Goal: Task Accomplishment & Management: Manage account settings

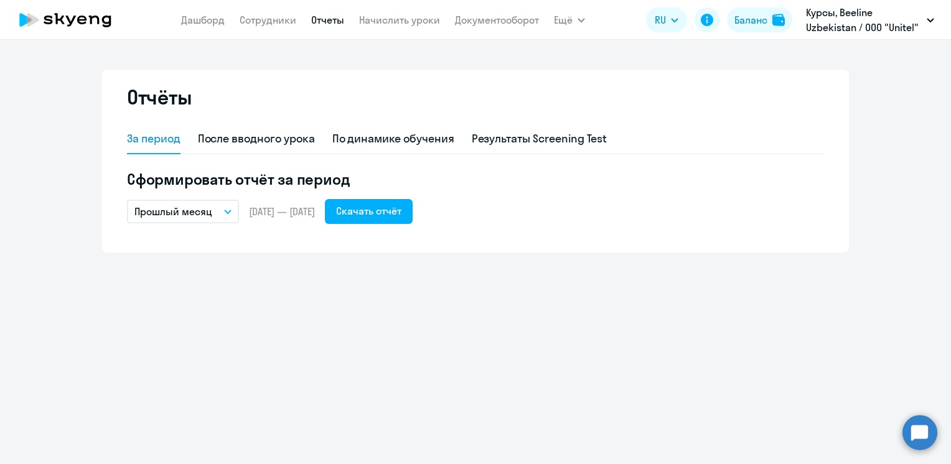
click at [227, 212] on icon "button" at bounding box center [228, 211] width 6 height 3
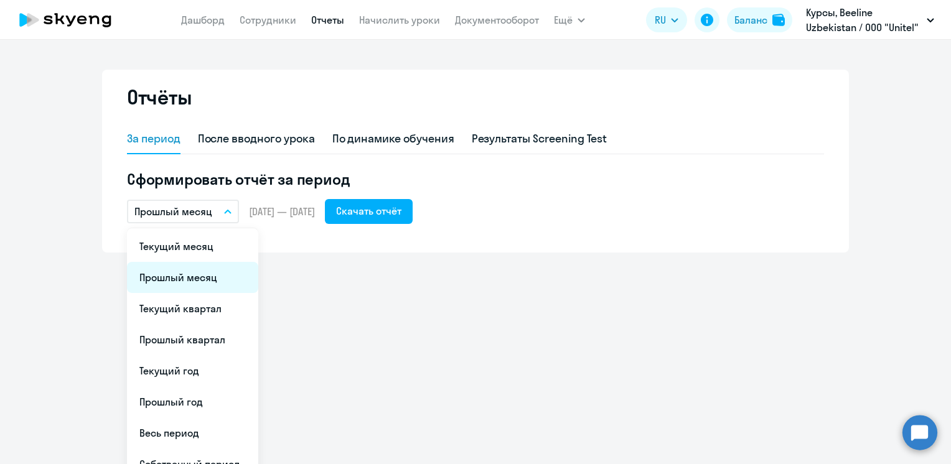
click at [200, 281] on li "Прошлый месяц" at bounding box center [192, 277] width 131 height 31
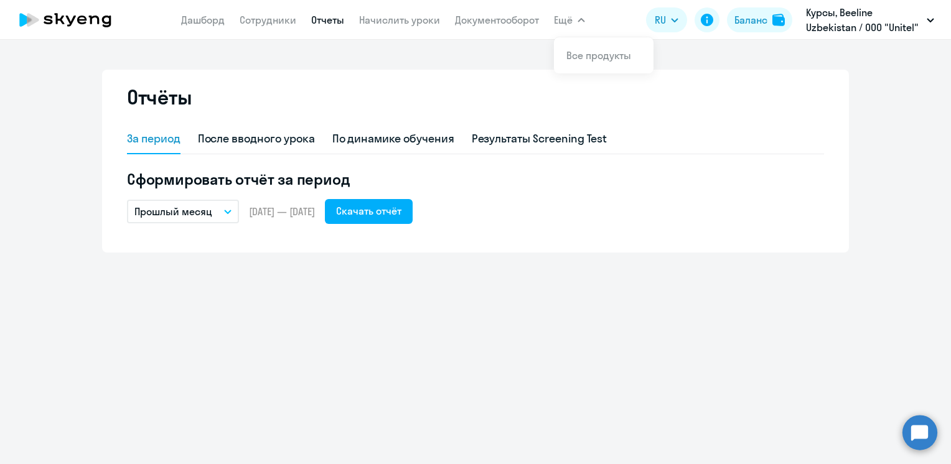
click at [510, 10] on nav "[PERSON_NAME] Отчеты Начислить уроки Документооборот" at bounding box center [360, 19] width 358 height 25
click at [509, 23] on link "Документооборот" at bounding box center [497, 20] width 84 height 12
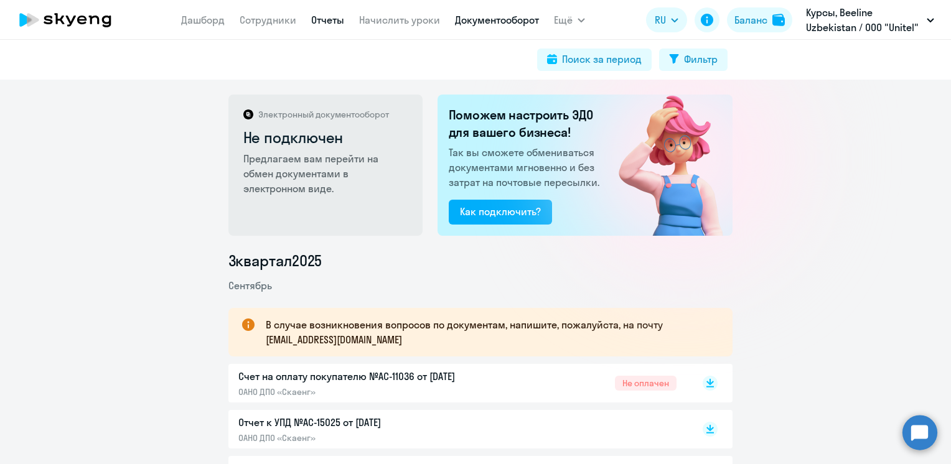
click at [324, 22] on link "Отчеты" at bounding box center [327, 20] width 33 height 12
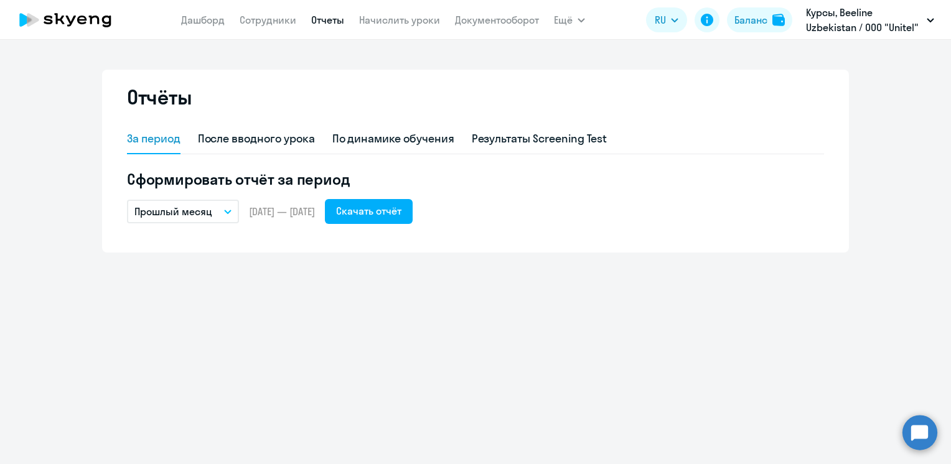
click at [226, 209] on button "Прошлый месяц" at bounding box center [183, 212] width 112 height 24
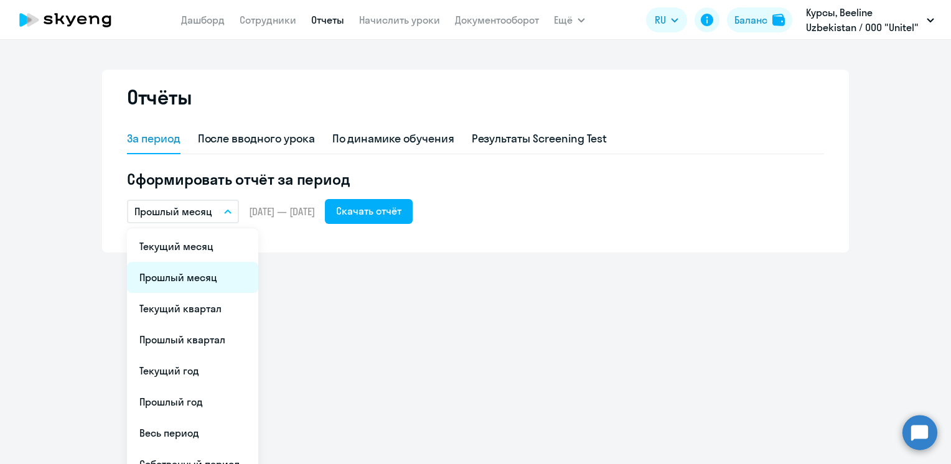
click at [187, 282] on li "Прошлый месяц" at bounding box center [192, 277] width 131 height 31
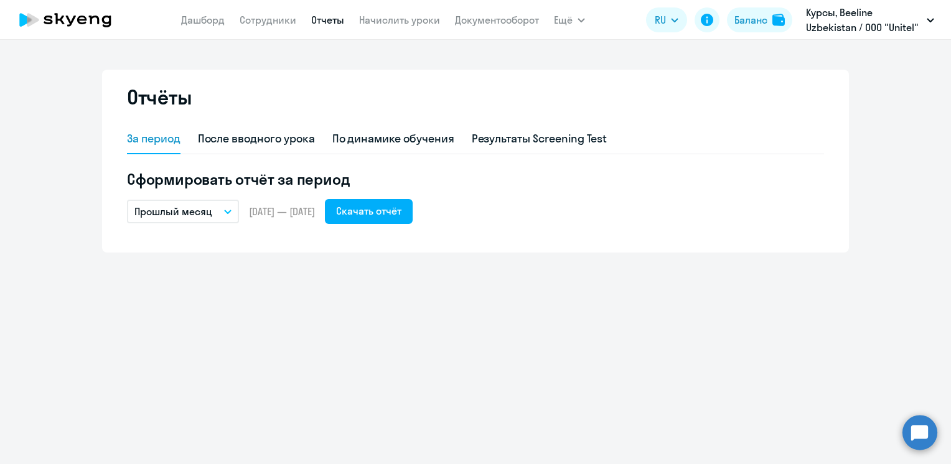
click at [227, 210] on icon "button" at bounding box center [227, 212] width 7 height 4
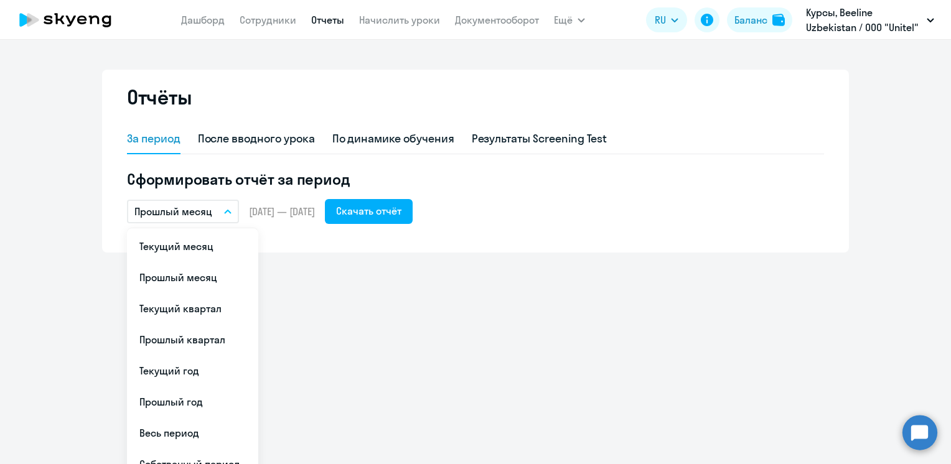
click at [219, 209] on button "Прошлый месяц" at bounding box center [183, 212] width 112 height 24
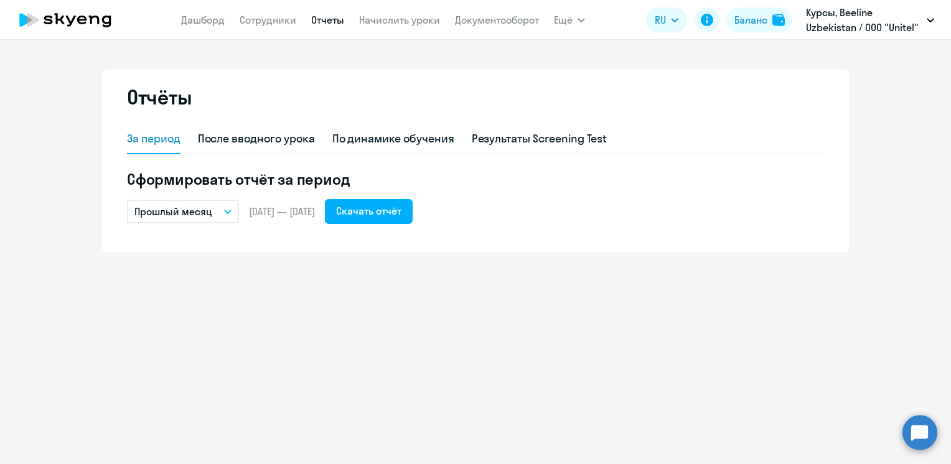
click at [219, 209] on button "Прошлый месяц" at bounding box center [183, 212] width 112 height 24
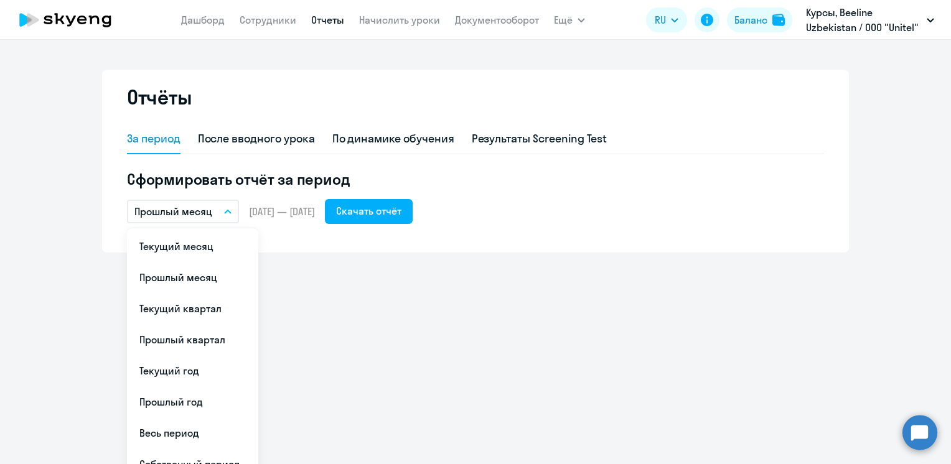
click at [295, 207] on span "[DATE] — [DATE]" at bounding box center [282, 212] width 66 height 14
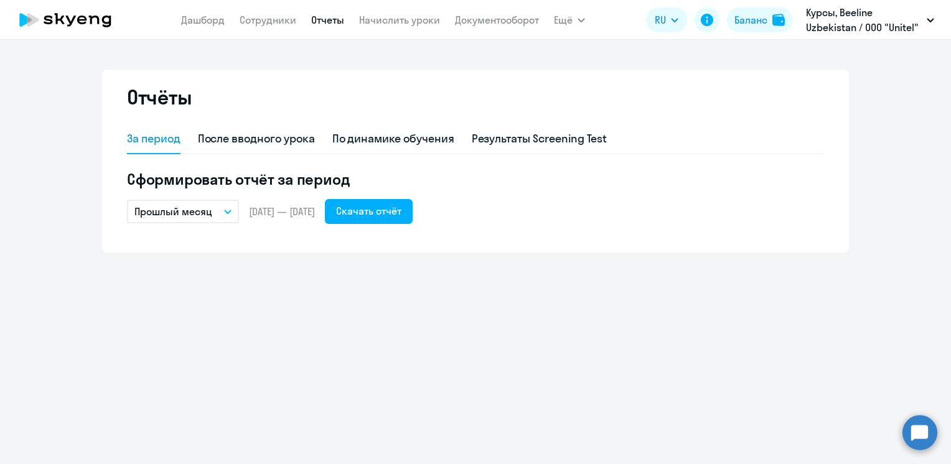
click at [273, 210] on span "[DATE] — [DATE]" at bounding box center [282, 212] width 66 height 14
click at [234, 202] on button "Прошлый месяц" at bounding box center [183, 212] width 112 height 24
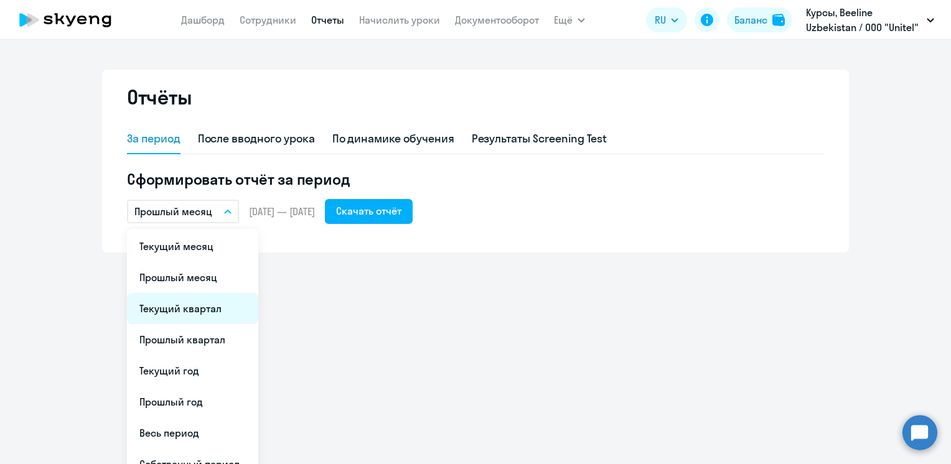
click at [189, 310] on li "Текущий квартал" at bounding box center [192, 308] width 131 height 31
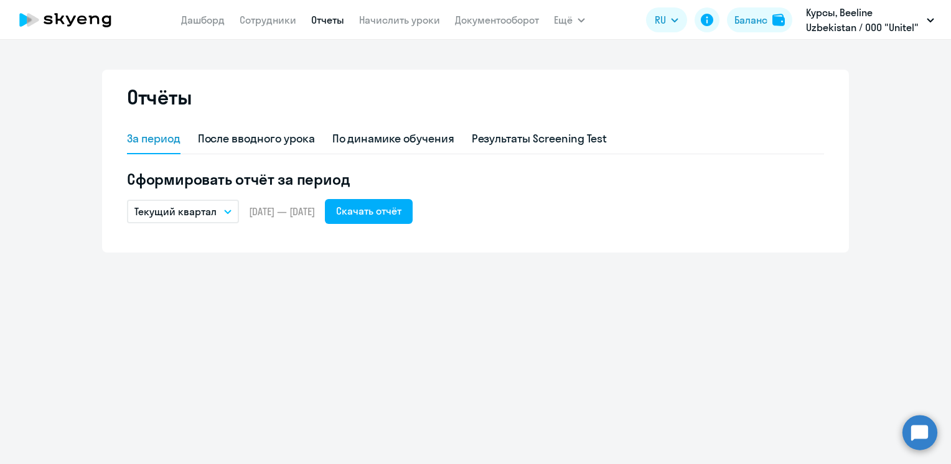
click at [227, 213] on icon "button" at bounding box center [228, 211] width 6 height 3
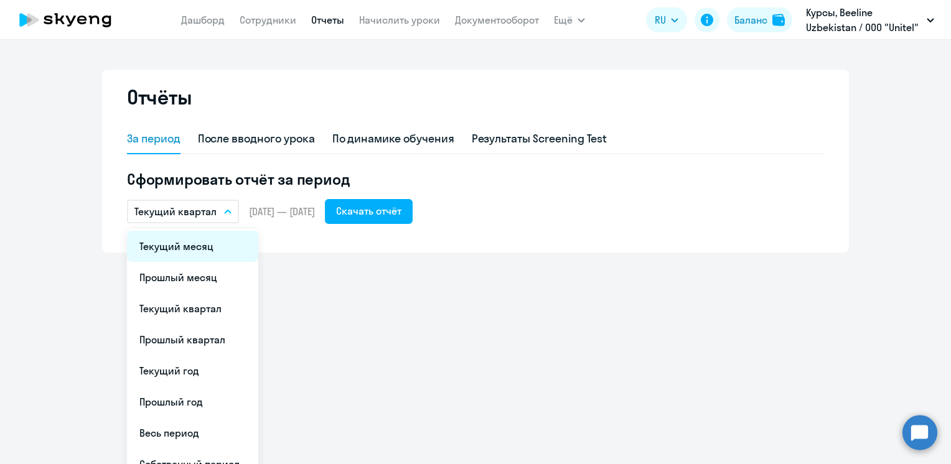
click at [187, 248] on li "Текущий месяц" at bounding box center [192, 246] width 131 height 31
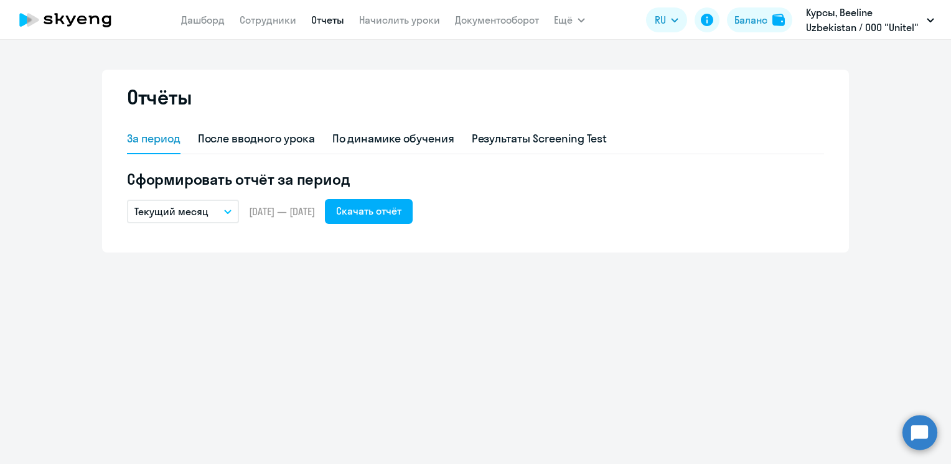
click at [232, 214] on button "Текущий месяц" at bounding box center [183, 212] width 112 height 24
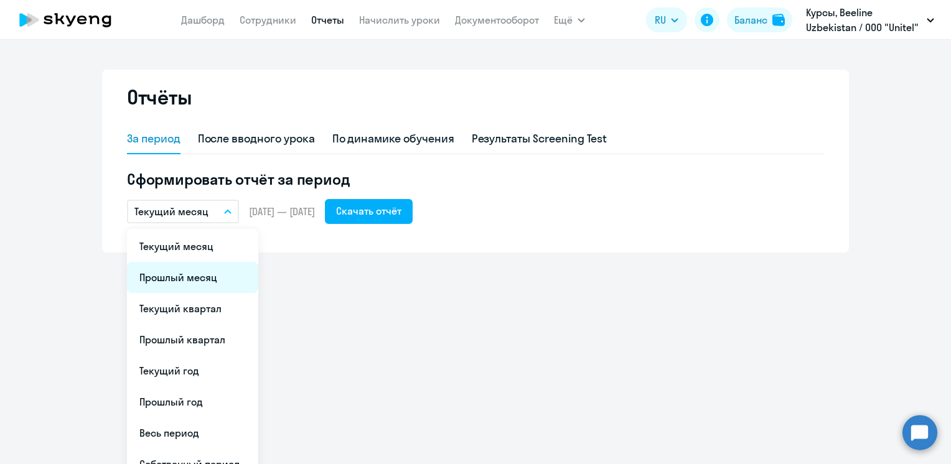
click at [194, 276] on li "Прошлый месяц" at bounding box center [192, 277] width 131 height 31
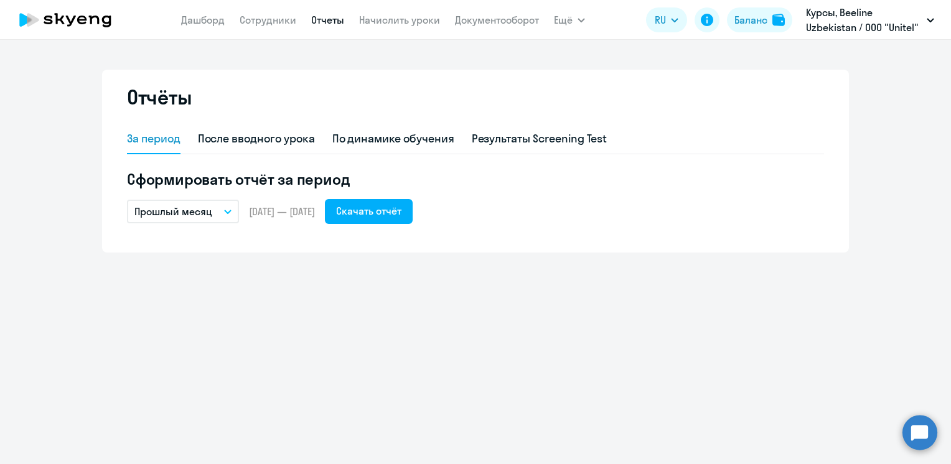
click at [219, 213] on button "Прошлый месяц" at bounding box center [183, 212] width 112 height 24
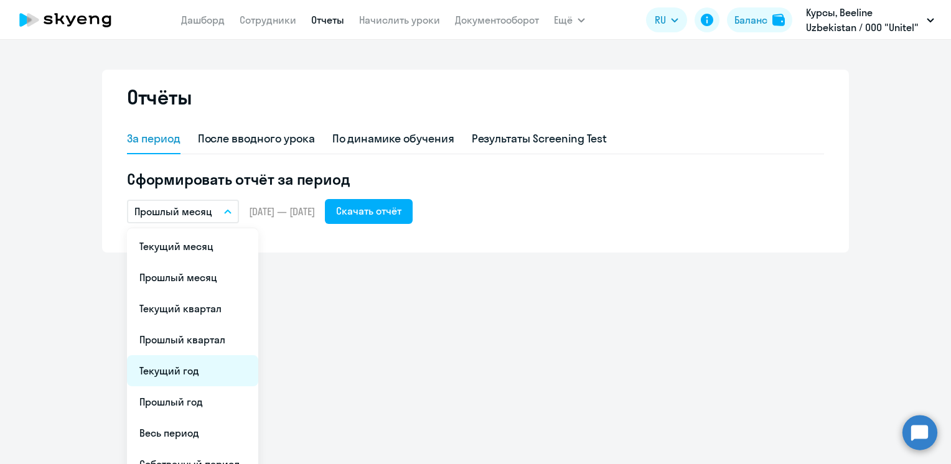
scroll to position [17, 0]
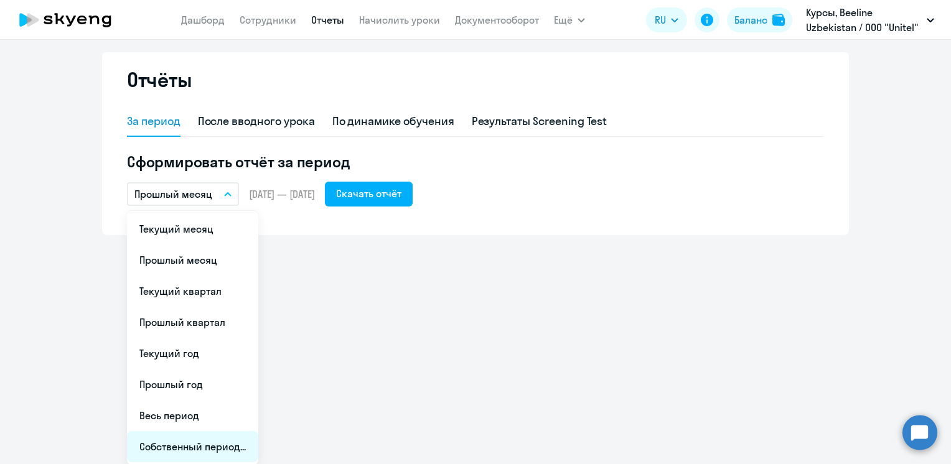
click at [190, 443] on li "Собственный период..." at bounding box center [192, 446] width 131 height 31
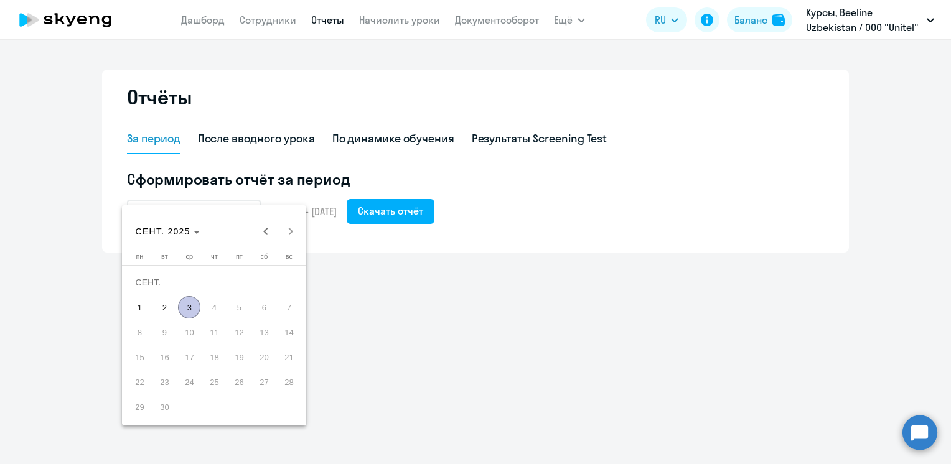
scroll to position [0, 0]
click at [265, 230] on span "Previous month" at bounding box center [265, 231] width 25 height 25
click at [163, 304] on span "1" at bounding box center [164, 307] width 22 height 22
click at [212, 408] on span "31" at bounding box center [214, 407] width 22 height 22
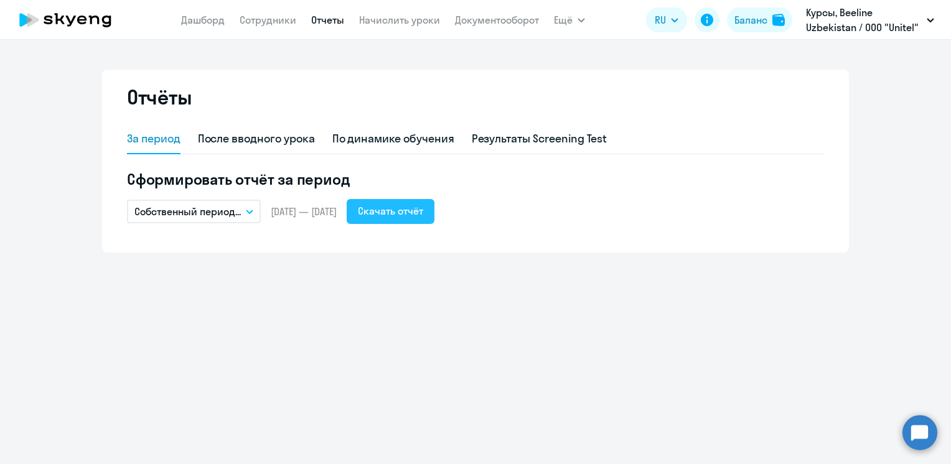
click at [404, 207] on div "Скачать отчёт" at bounding box center [390, 211] width 65 height 15
click at [486, 336] on div "Отчёты За период После вводного урока По динамике обучения Результаты Screening…" at bounding box center [475, 252] width 951 height 425
click at [708, 271] on div "Отчёты За период После вводного урока По динамике обучения Результаты Screening…" at bounding box center [475, 252] width 951 height 425
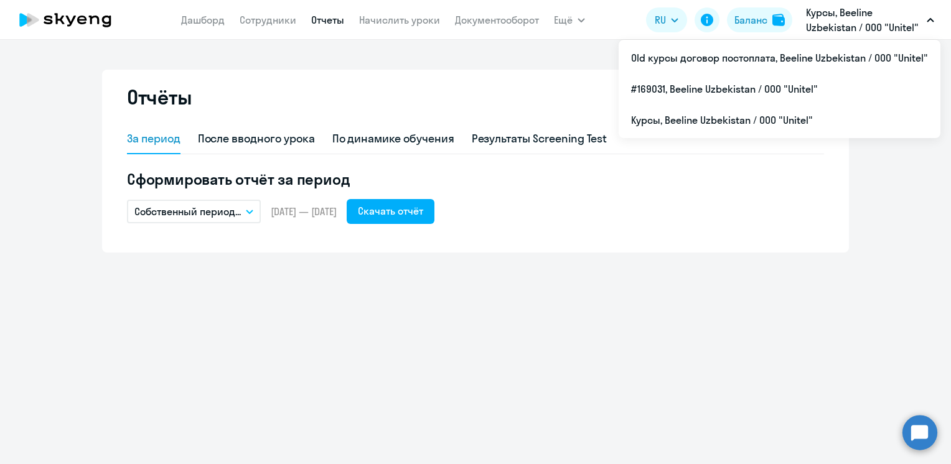
click at [875, 20] on p "Курсы, Beeline Uzbekistan / ООО "Unitel"" at bounding box center [864, 20] width 116 height 30
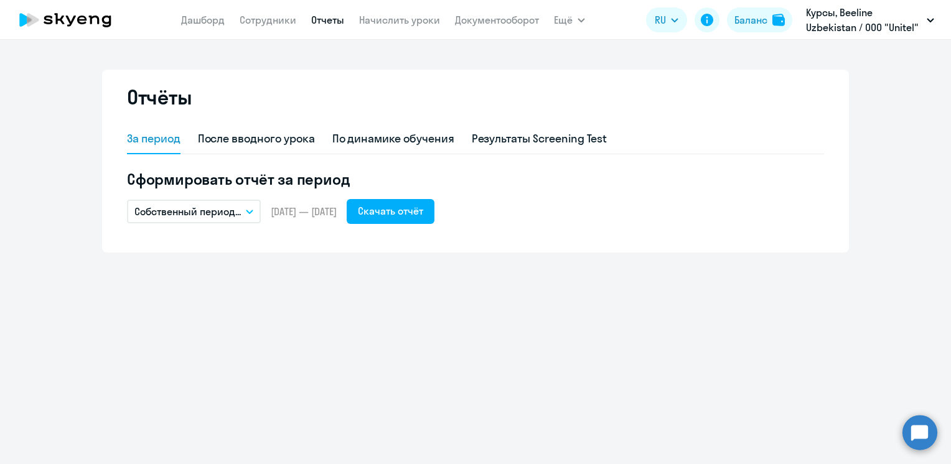
click at [875, 20] on p "Курсы, Beeline Uzbekistan / ООО "Unitel"" at bounding box center [864, 20] width 116 height 30
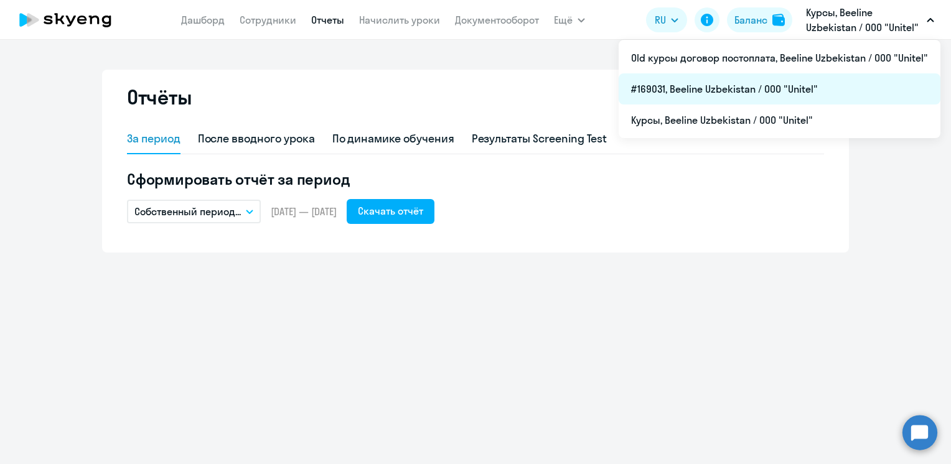
click at [670, 83] on li "#169031, Beeline Uzbekistan / ООО "Unitel"" at bounding box center [780, 88] width 322 height 31
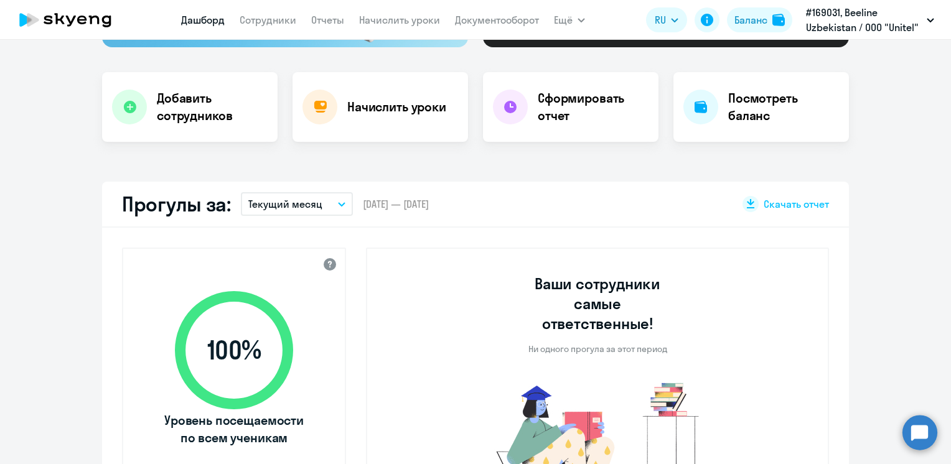
scroll to position [187, 0]
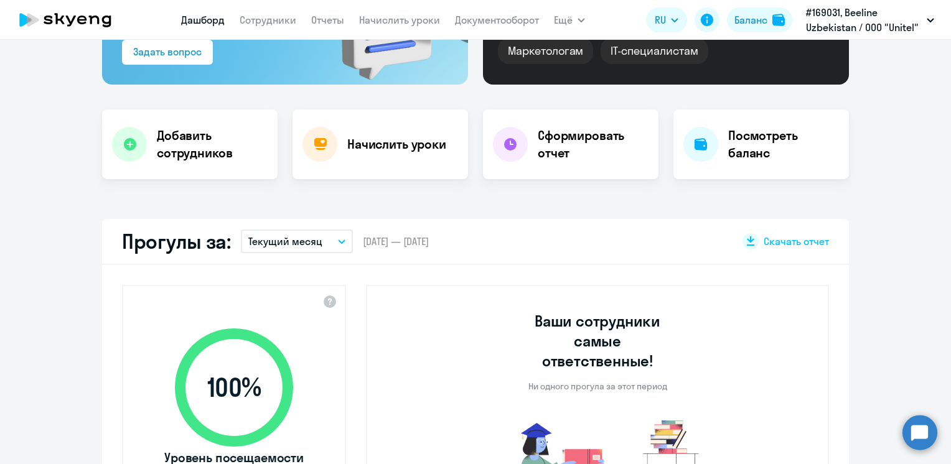
click at [329, 237] on button "Текущий месяц" at bounding box center [297, 242] width 112 height 24
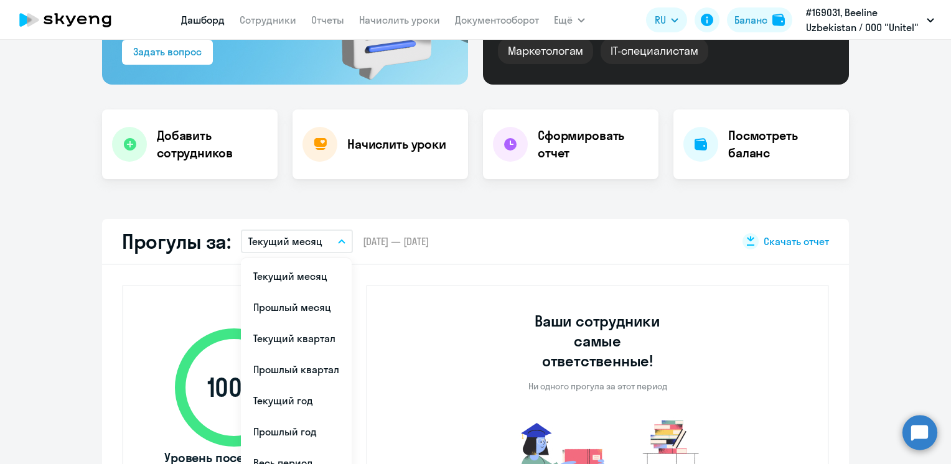
click at [746, 237] on icon at bounding box center [751, 242] width 10 height 10
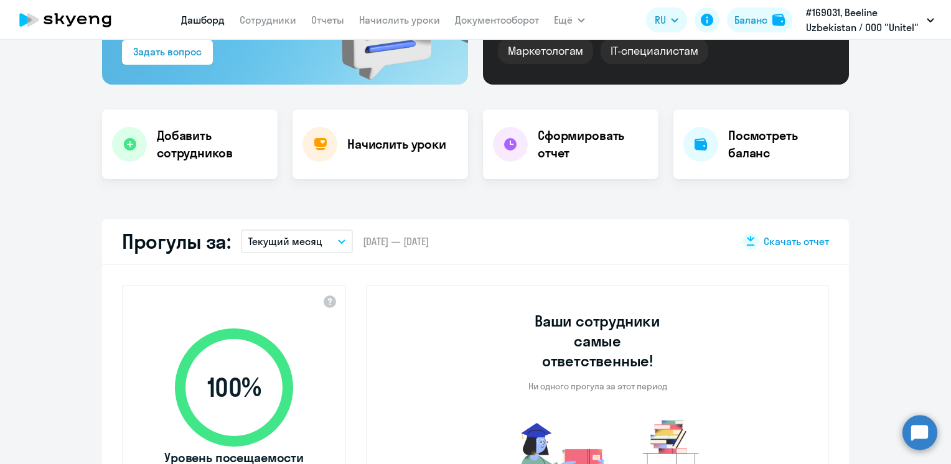
scroll to position [0, 0]
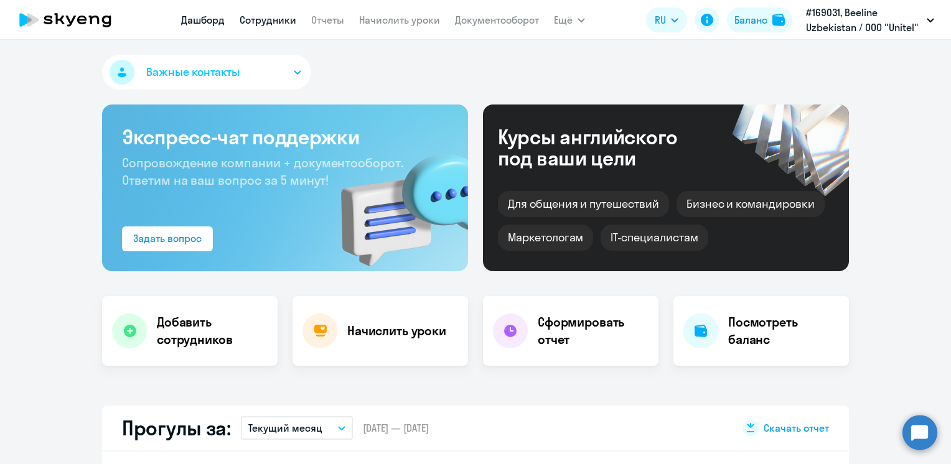
click at [280, 17] on link "Сотрудники" at bounding box center [268, 20] width 57 height 12
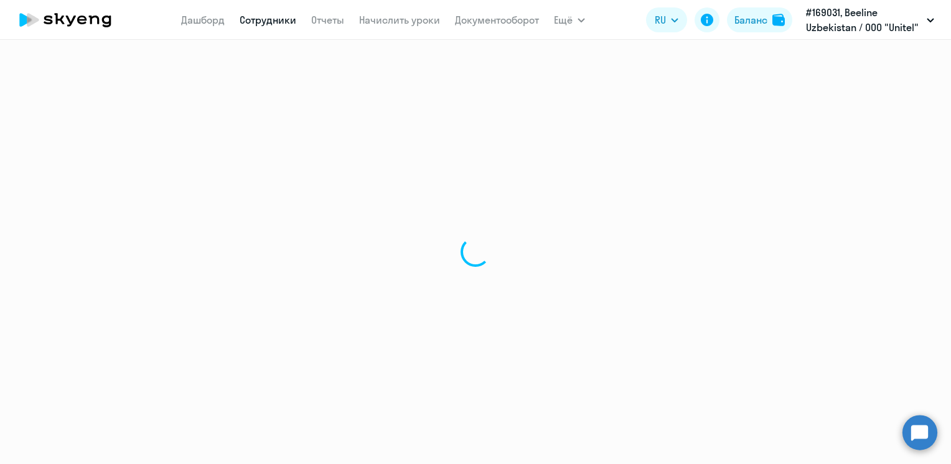
select select "30"
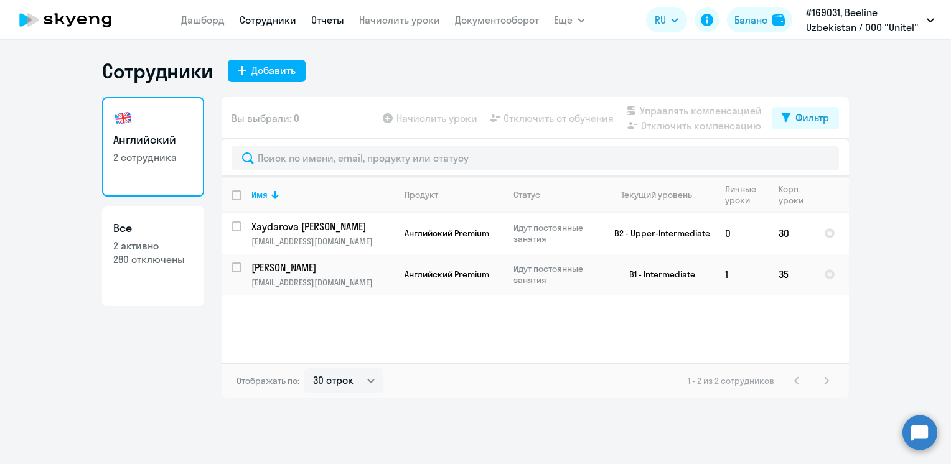
click at [314, 17] on link "Отчеты" at bounding box center [327, 20] width 33 height 12
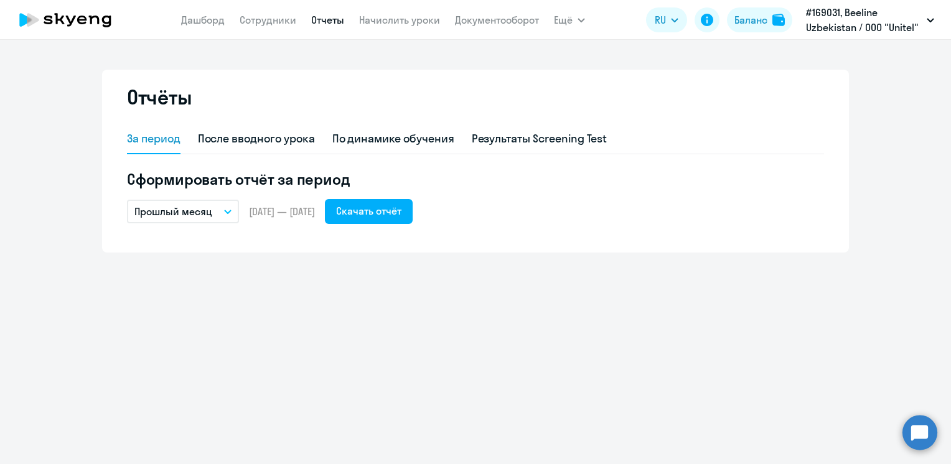
click at [224, 213] on icon "button" at bounding box center [227, 212] width 7 height 4
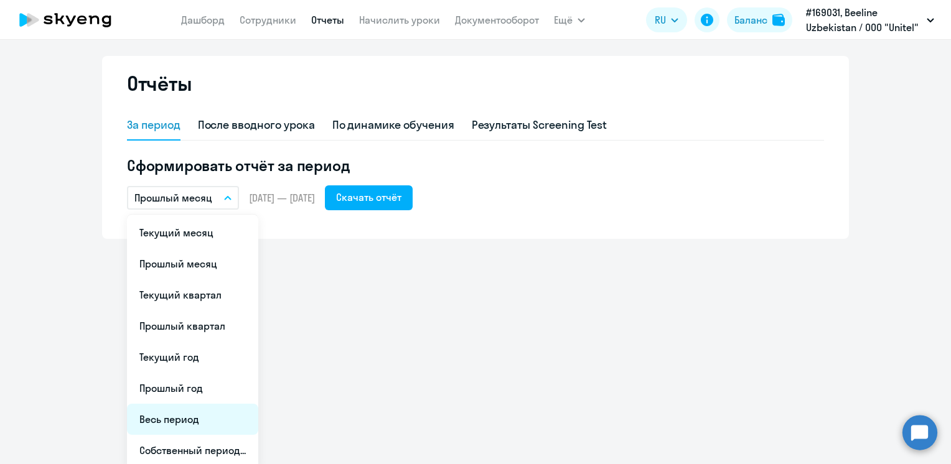
scroll to position [17, 0]
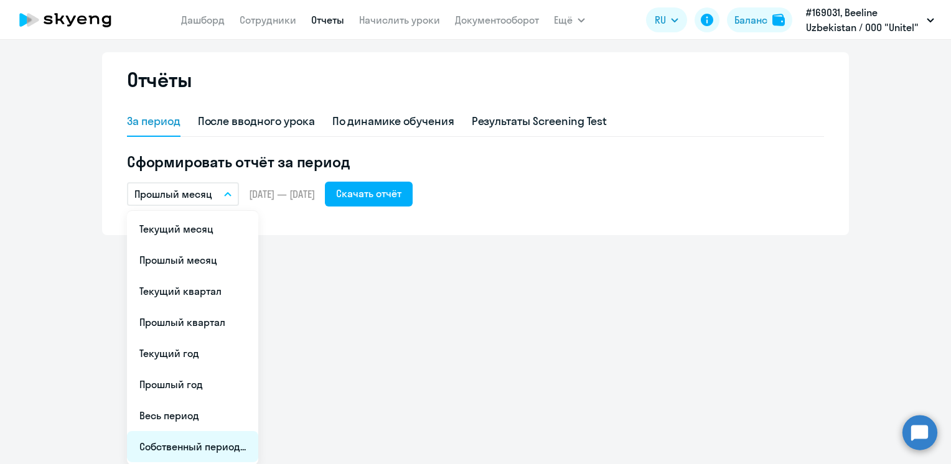
click at [187, 448] on li "Собственный период..." at bounding box center [192, 446] width 131 height 31
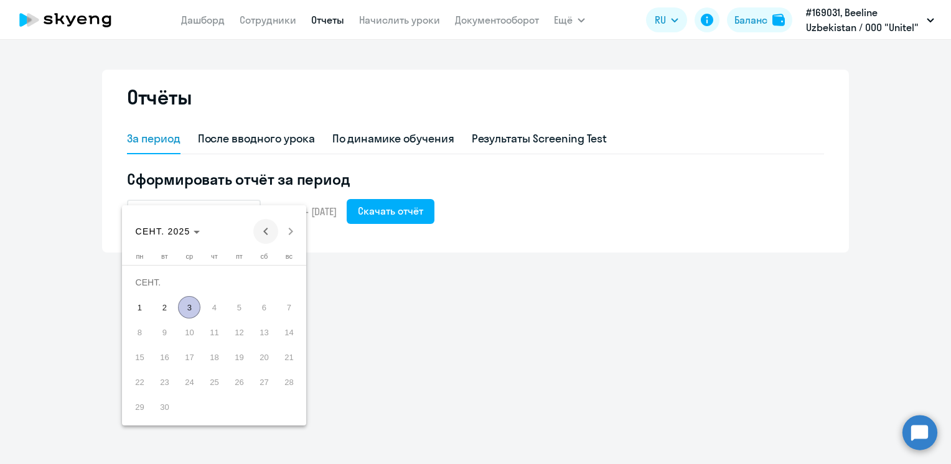
click at [270, 231] on span "Previous month" at bounding box center [265, 231] width 25 height 25
click at [169, 312] on span "1" at bounding box center [164, 307] width 22 height 22
click at [210, 408] on span "31" at bounding box center [214, 407] width 22 height 22
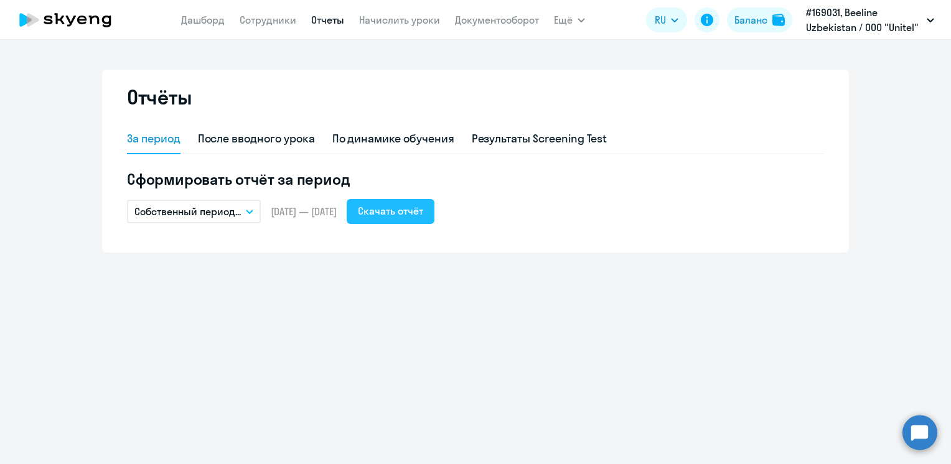
click at [398, 220] on button "Скачать отчёт" at bounding box center [391, 211] width 88 height 25
click at [565, 306] on div "Отчёты За период После вводного урока По динамике обучения Результаты Screening…" at bounding box center [475, 252] width 951 height 425
click at [626, 181] on h5 "Сформировать отчёт за период" at bounding box center [475, 179] width 697 height 20
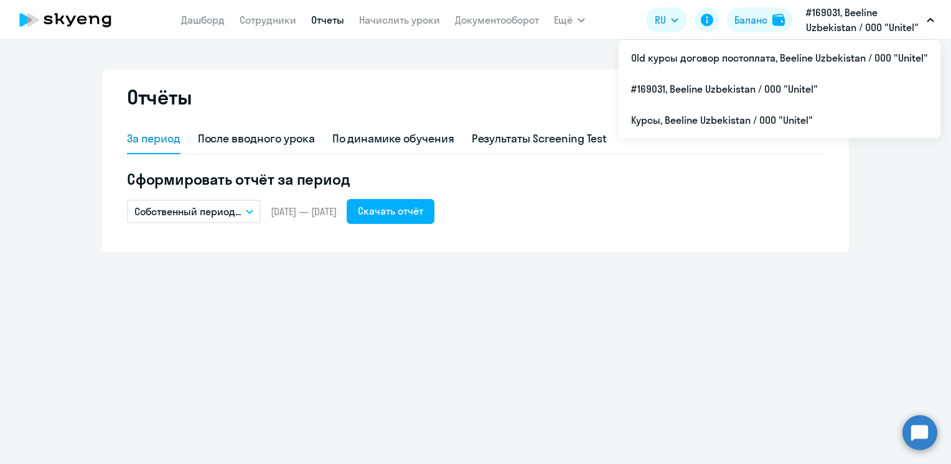
click at [861, 21] on p "#169031, Beeline Uzbekistan / ООО "Unitel"" at bounding box center [864, 20] width 116 height 30
click at [852, 22] on p "#169031, Beeline Uzbekistan / ООО "Unitel"" at bounding box center [864, 20] width 116 height 30
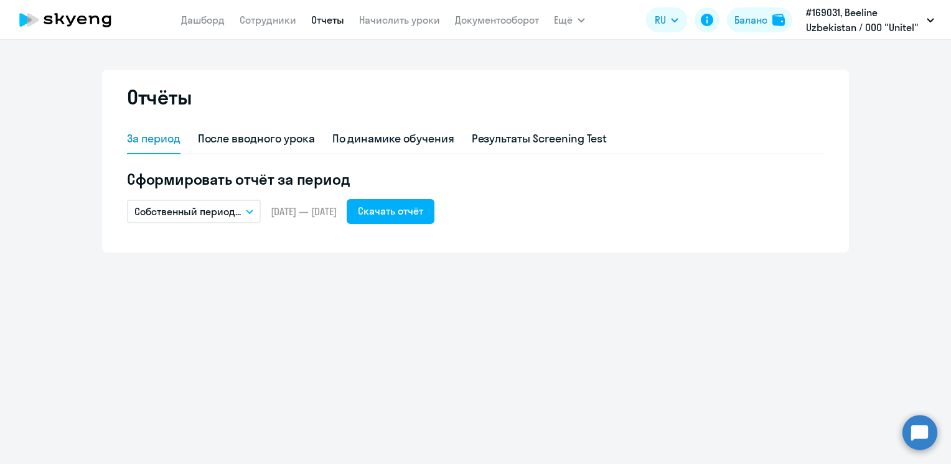
click at [931, 24] on button "#169031, Beeline Uzbekistan / ООО "Unitel"" at bounding box center [870, 20] width 141 height 30
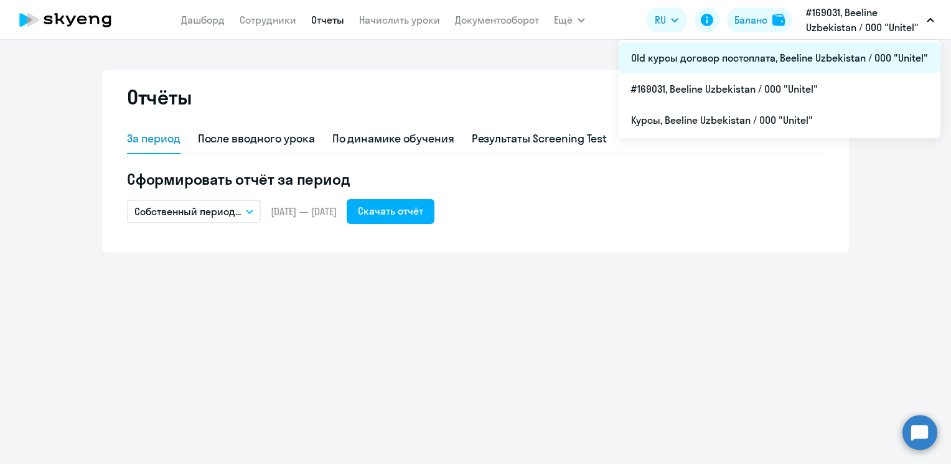
click at [836, 58] on li "Old курсы договор постоплата, Beeline Uzbekistan / ООО "Unitel"" at bounding box center [780, 57] width 322 height 31
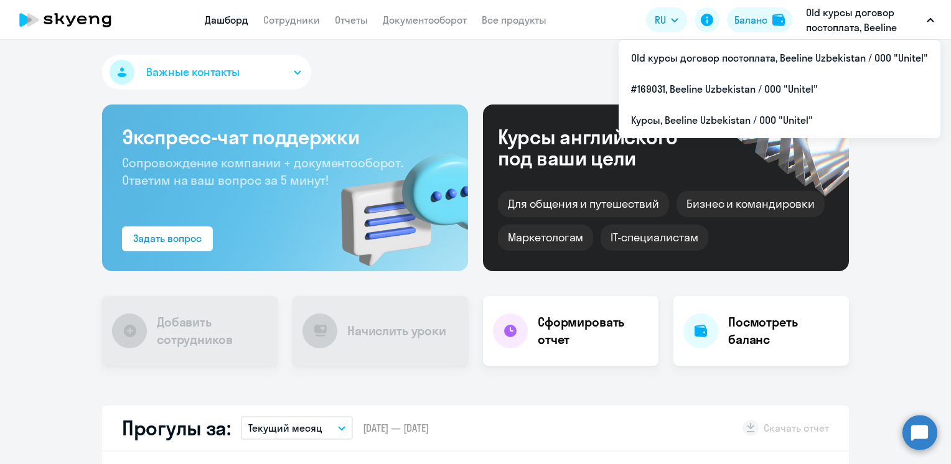
click at [926, 19] on button "Old курсы договор постоплата, Beeline Uzbekistan / ООО "Unitel"" at bounding box center [870, 20] width 141 height 30
click at [931, 21] on icon "button" at bounding box center [930, 20] width 7 height 4
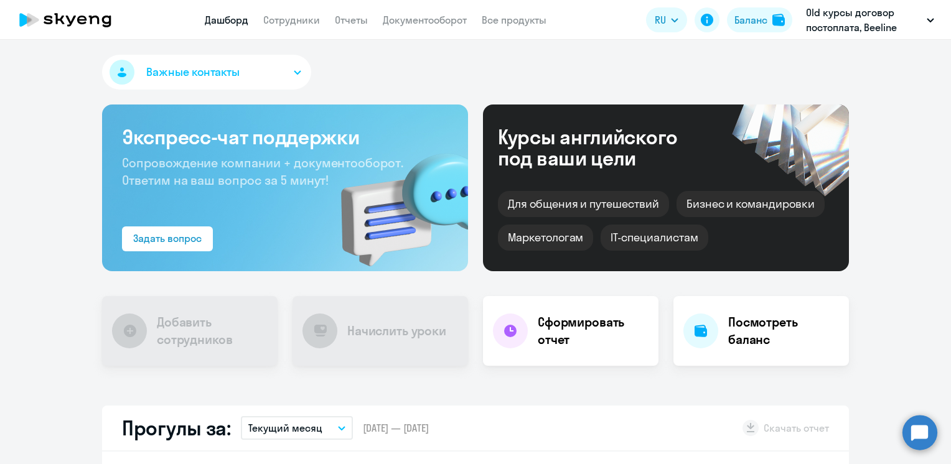
click at [931, 21] on icon "button" at bounding box center [931, 20] width 6 height 3
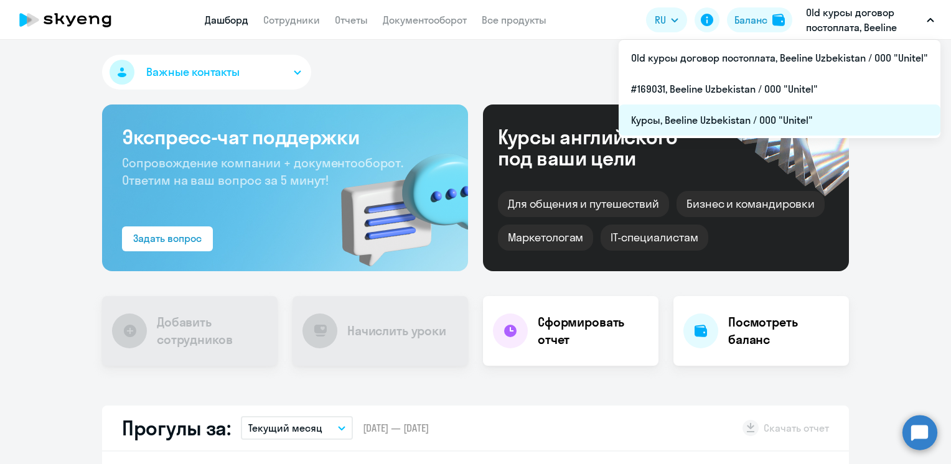
click at [731, 121] on li "Курсы, Beeline Uzbekistan / ООО "Unitel"" at bounding box center [780, 120] width 322 height 31
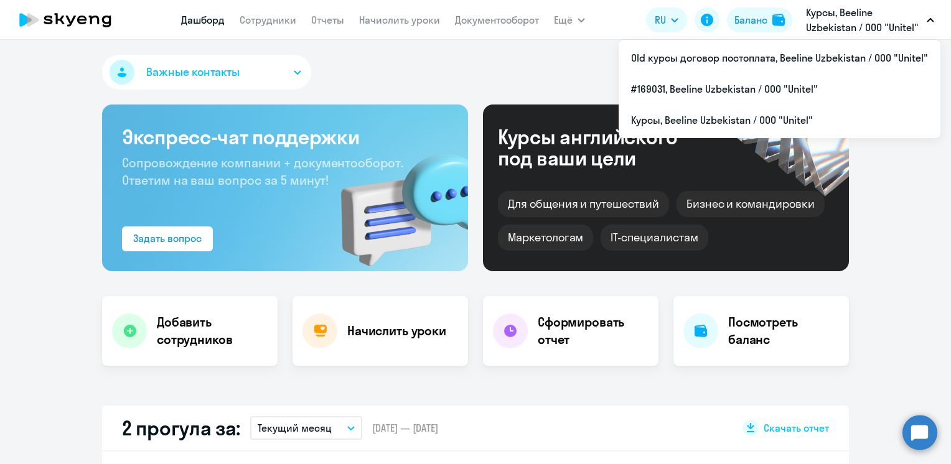
click at [846, 27] on p "Курсы, Beeline Uzbekistan / ООО "Unitel"" at bounding box center [864, 20] width 116 height 30
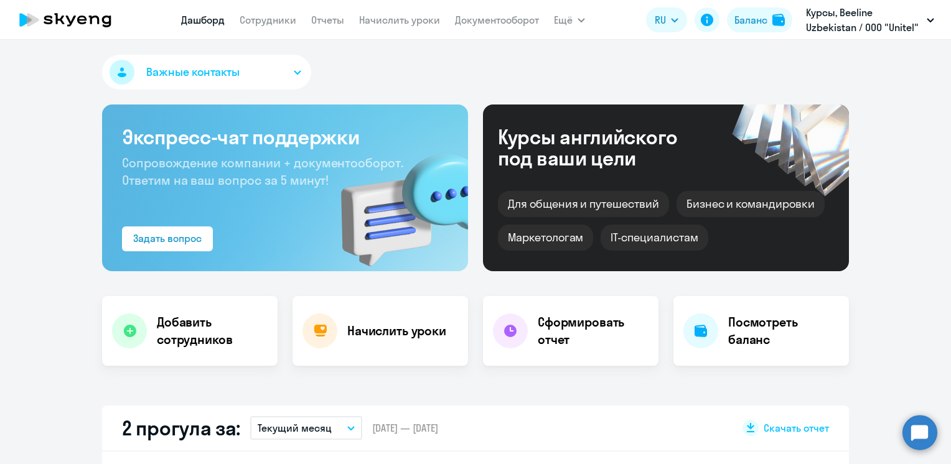
click at [846, 27] on p "Курсы, Beeline Uzbekistan / ООО "Unitel"" at bounding box center [864, 20] width 116 height 30
click at [834, 26] on p "Курсы, Beeline Uzbekistan / ООО "Unitel"" at bounding box center [864, 20] width 116 height 30
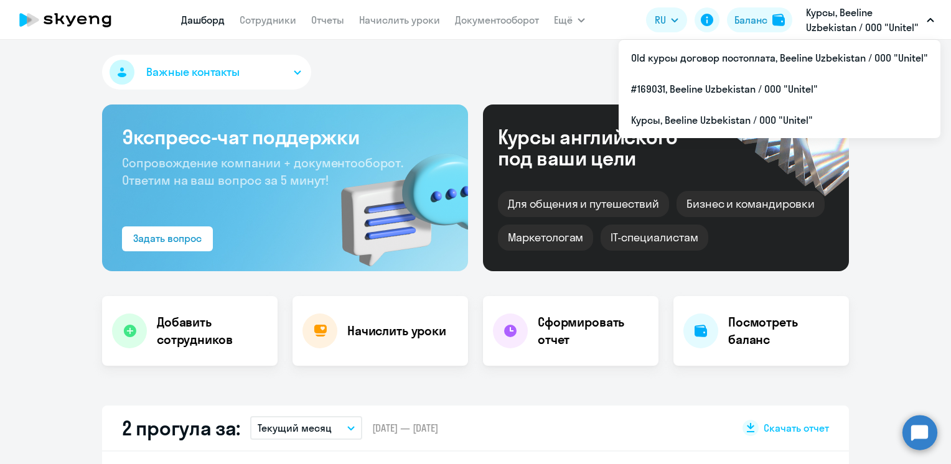
click at [829, 26] on p "Курсы, Beeline Uzbekistan / ООО "Unitel"" at bounding box center [864, 20] width 116 height 30
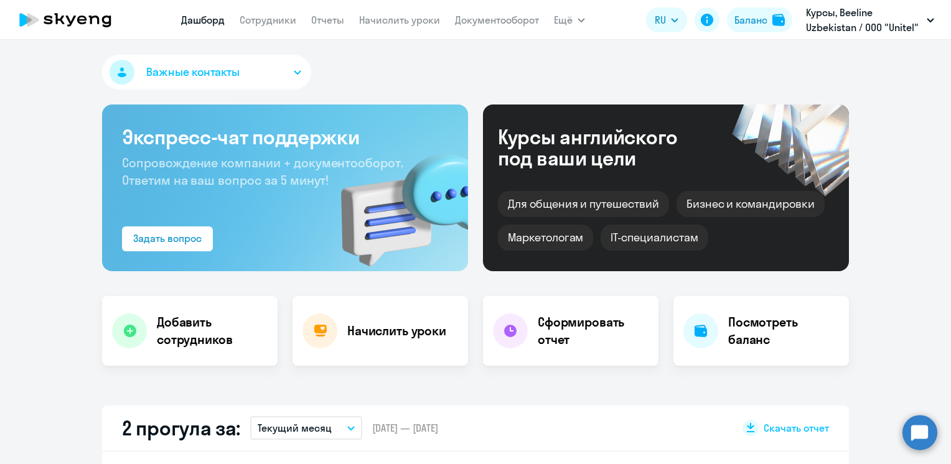
click at [829, 26] on p "Курсы, Beeline Uzbekistan / ООО "Unitel"" at bounding box center [864, 20] width 116 height 30
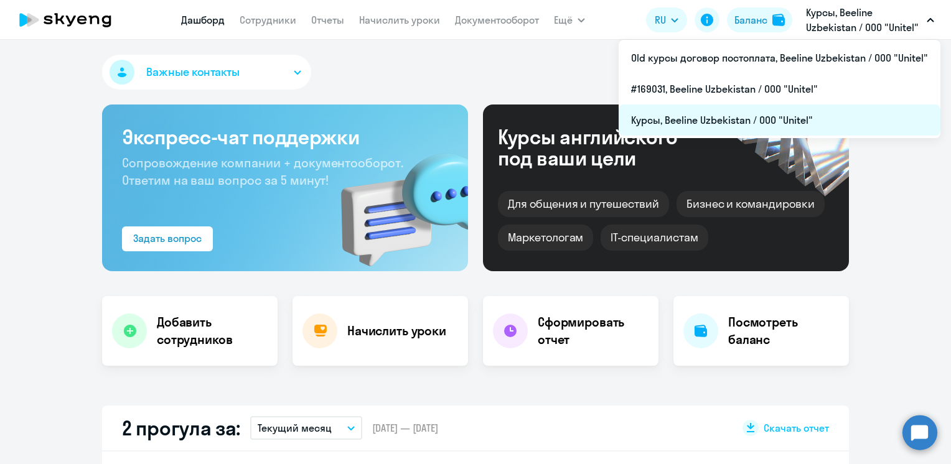
click at [702, 118] on li "Курсы, Beeline Uzbekistan / ООО "Unitel"" at bounding box center [780, 120] width 322 height 31
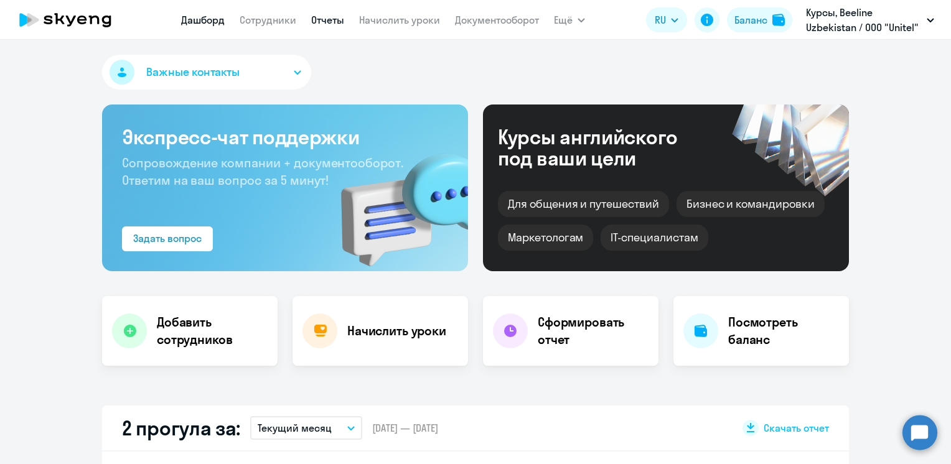
click at [331, 22] on link "Отчеты" at bounding box center [327, 20] width 33 height 12
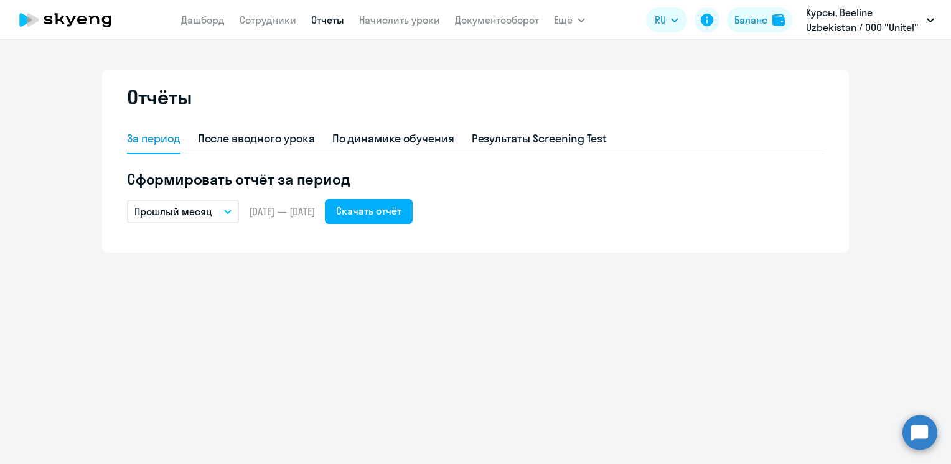
click at [228, 211] on icon "button" at bounding box center [227, 212] width 7 height 4
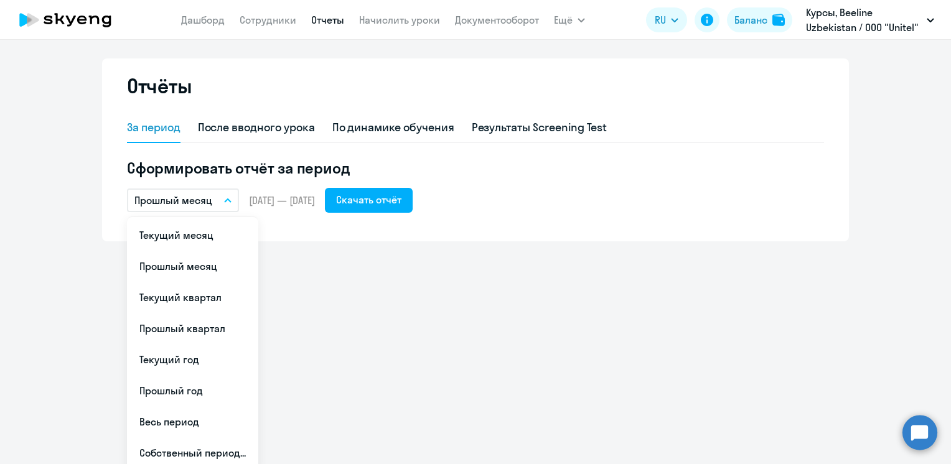
scroll to position [17, 0]
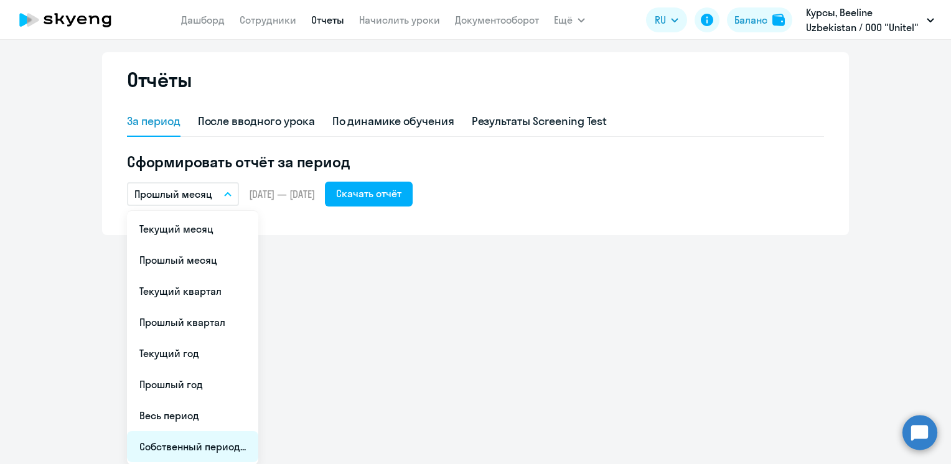
click at [229, 441] on li "Собственный период..." at bounding box center [192, 446] width 131 height 31
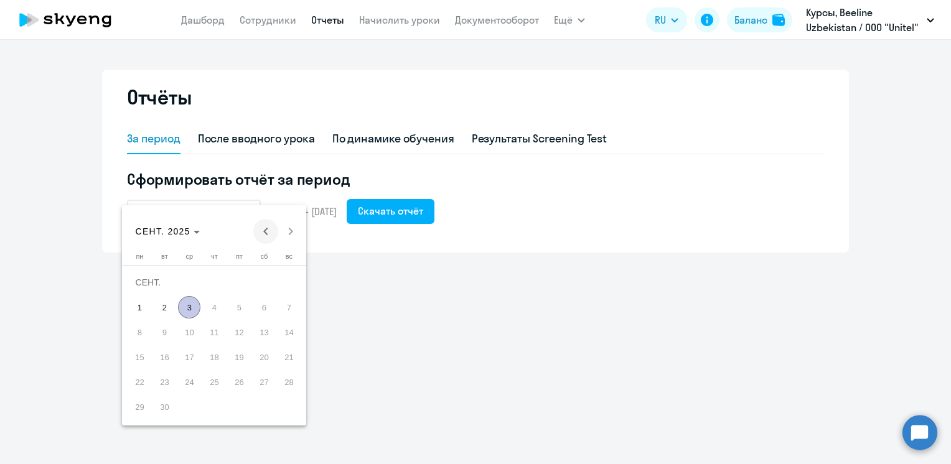
click at [263, 233] on span "Previous month" at bounding box center [265, 231] width 25 height 25
click at [166, 304] on span "1" at bounding box center [164, 307] width 22 height 22
click at [214, 407] on span "31" at bounding box center [214, 407] width 22 height 22
